Goal: Transaction & Acquisition: Purchase product/service

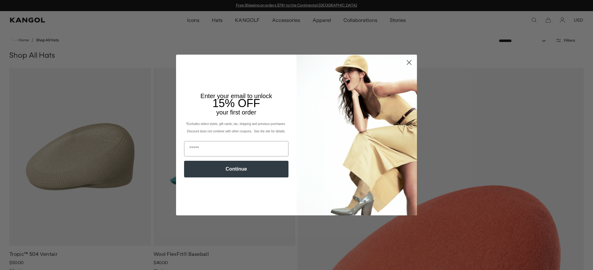
click at [406, 63] on circle "Close dialog" at bounding box center [409, 62] width 10 height 10
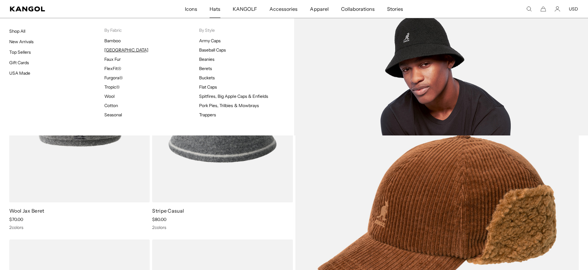
scroll to position [0, 127]
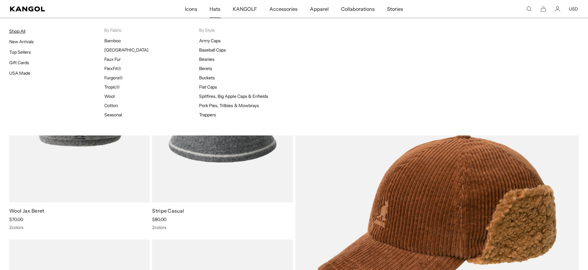
click at [20, 33] on link "Shop All" at bounding box center [17, 31] width 16 height 6
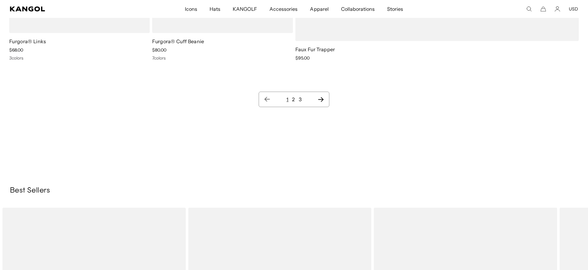
click at [319, 100] on icon "Next page" at bounding box center [321, 99] width 6 height 6
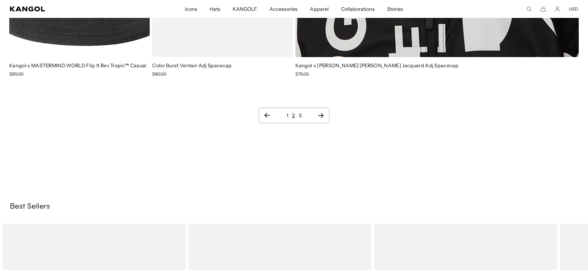
click at [319, 112] on icon "Next page" at bounding box center [321, 115] width 6 height 6
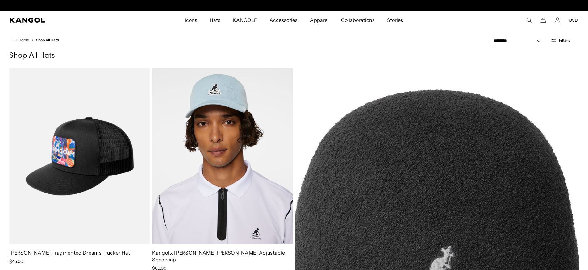
scroll to position [0, 127]
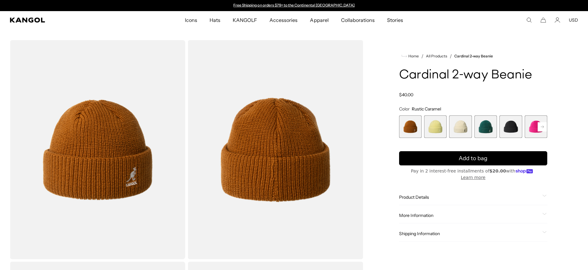
click at [439, 125] on span "2 of 14" at bounding box center [435, 127] width 23 height 23
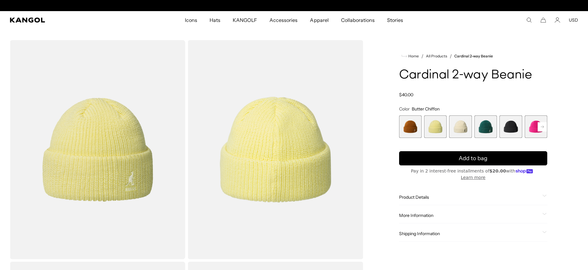
scroll to position [0, 127]
click at [461, 126] on span "3 of 14" at bounding box center [460, 127] width 23 height 23
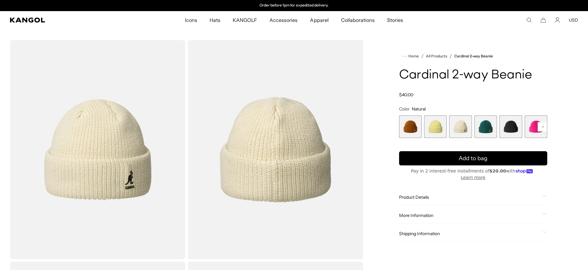
click at [489, 127] on span "4 of 14" at bounding box center [486, 127] width 23 height 23
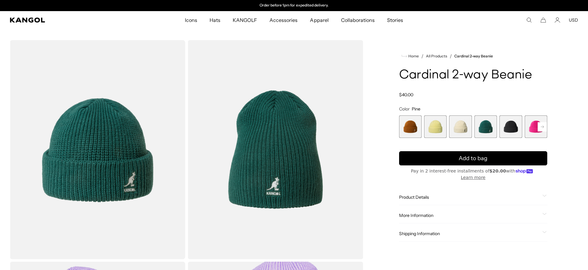
click at [541, 127] on rect at bounding box center [542, 126] width 9 height 9
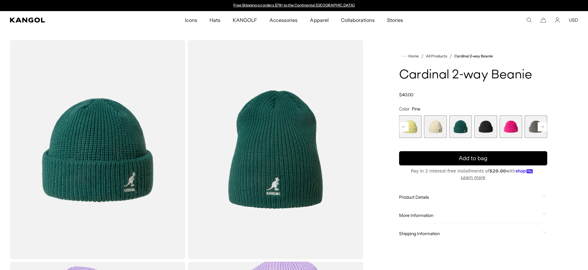
click at [533, 132] on span "7 of 14" at bounding box center [536, 127] width 23 height 23
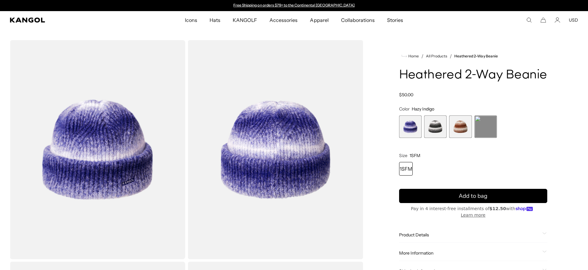
click at [485, 127] on span "4 of 4" at bounding box center [486, 127] width 23 height 23
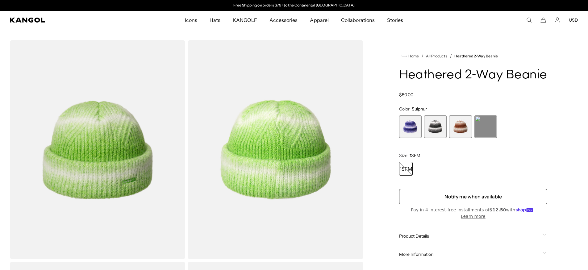
click at [438, 128] on span "2 of 4" at bounding box center [435, 127] width 23 height 23
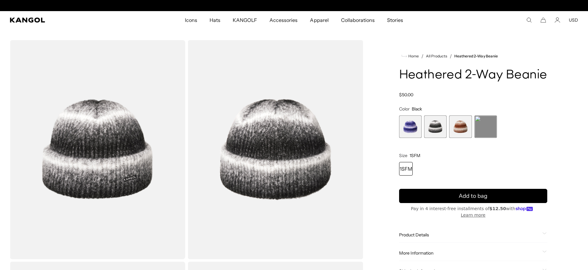
scroll to position [0, 127]
